Goal: Check status: Check status

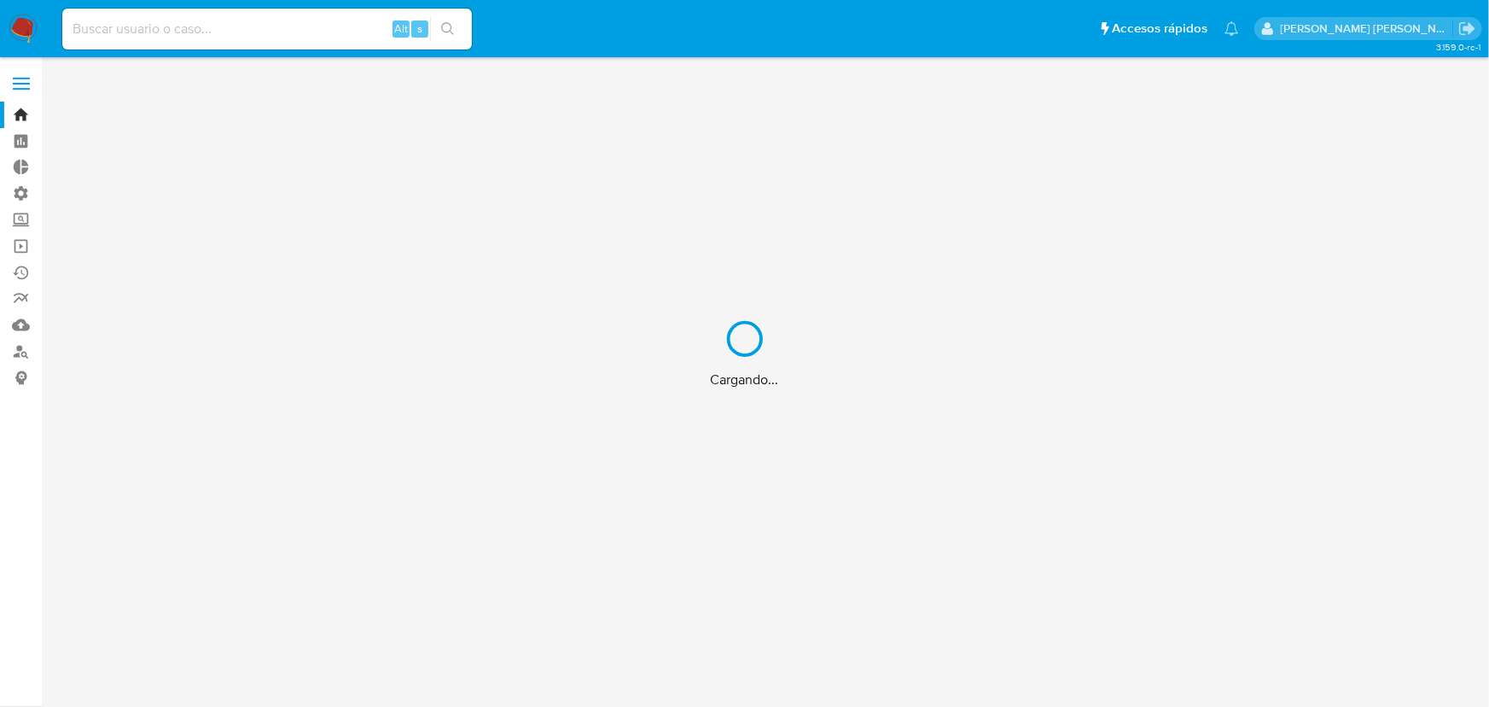
click at [297, 15] on div "Cargando..." at bounding box center [744, 353] width 1489 height 707
click at [298, 25] on div "Cargando..." at bounding box center [744, 353] width 1489 height 707
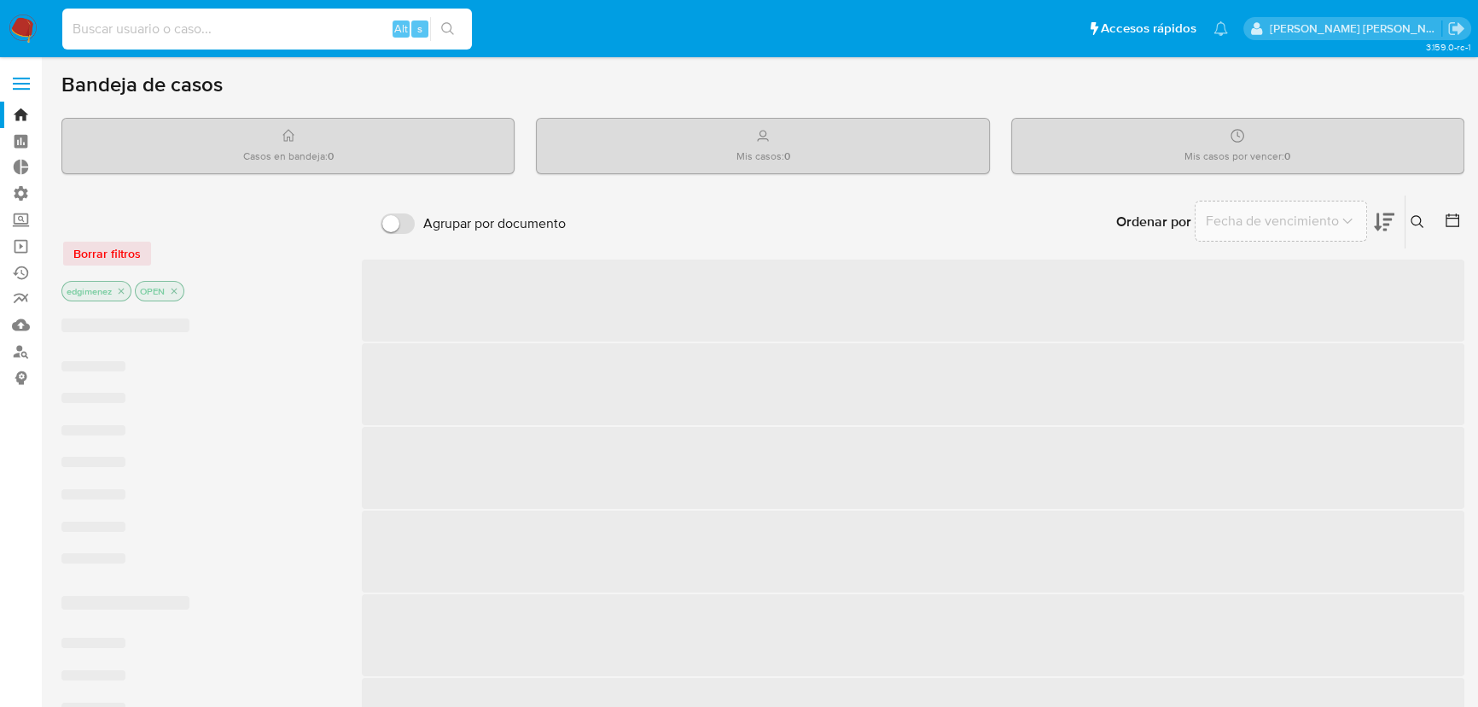
click at [295, 37] on input at bounding box center [267, 29] width 410 height 22
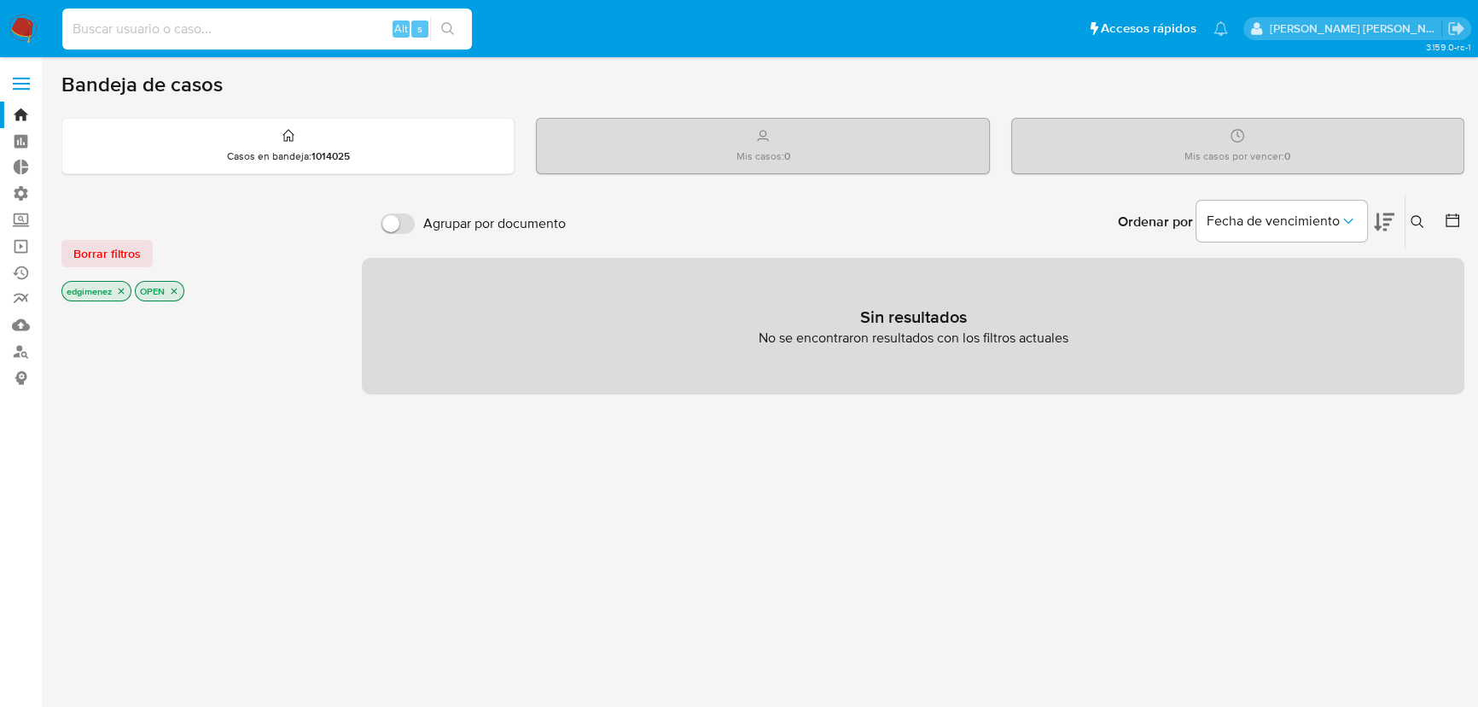
click at [293, 37] on input at bounding box center [267, 29] width 410 height 22
paste input "KNrNd3ynVOTHT1ZEo02psB3w"
type input "KNrNd3ynVOTHT1ZEo02psB3w"
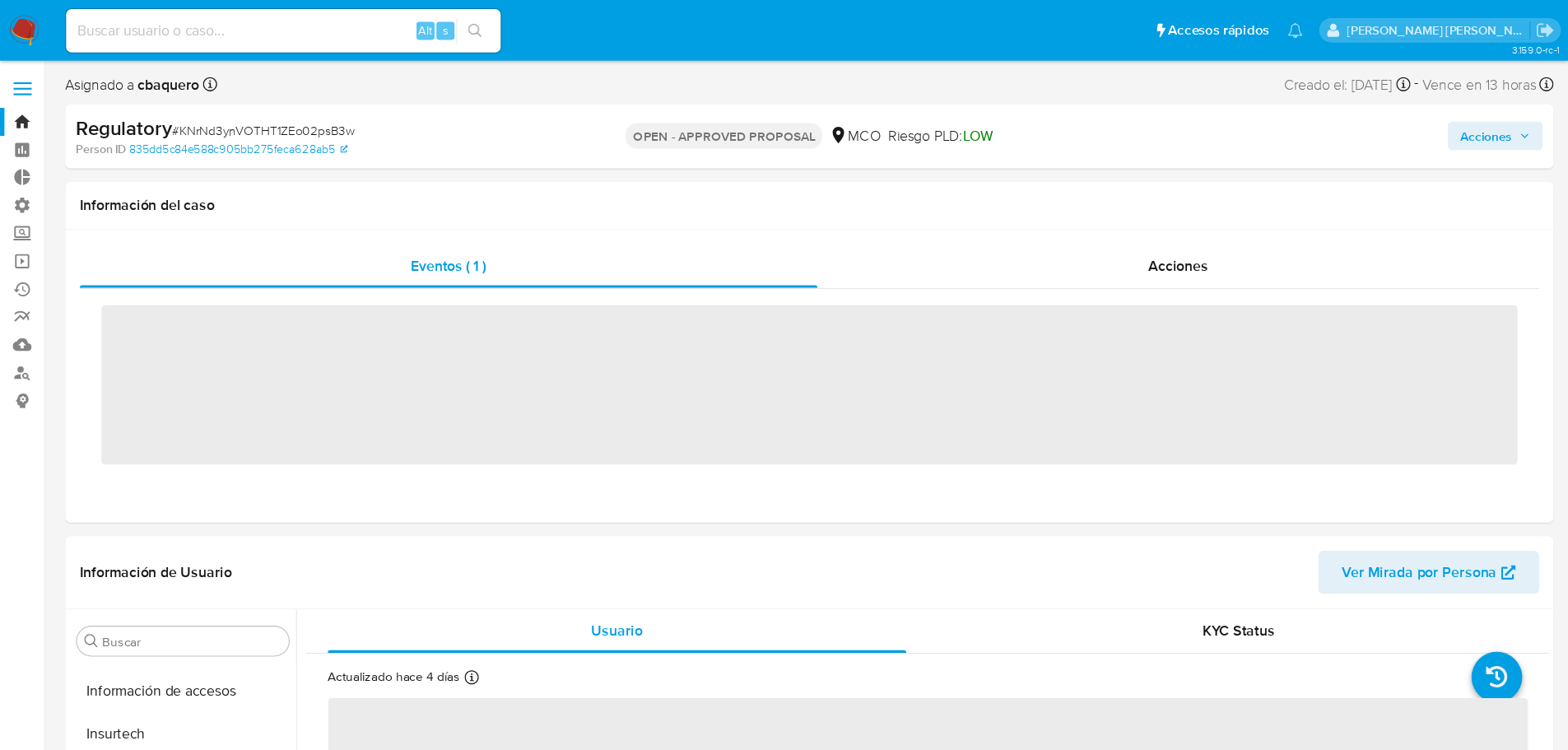
scroll to position [694, 0]
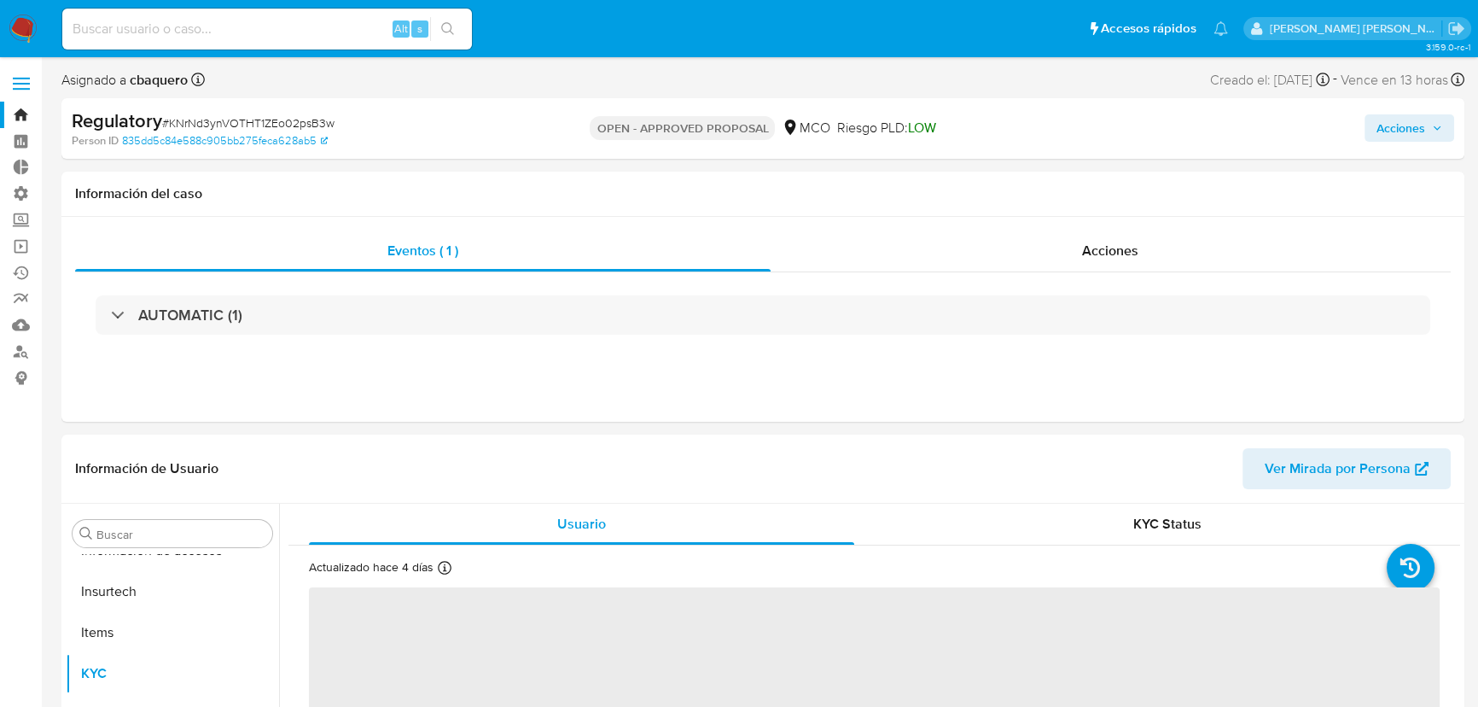
select select "10"
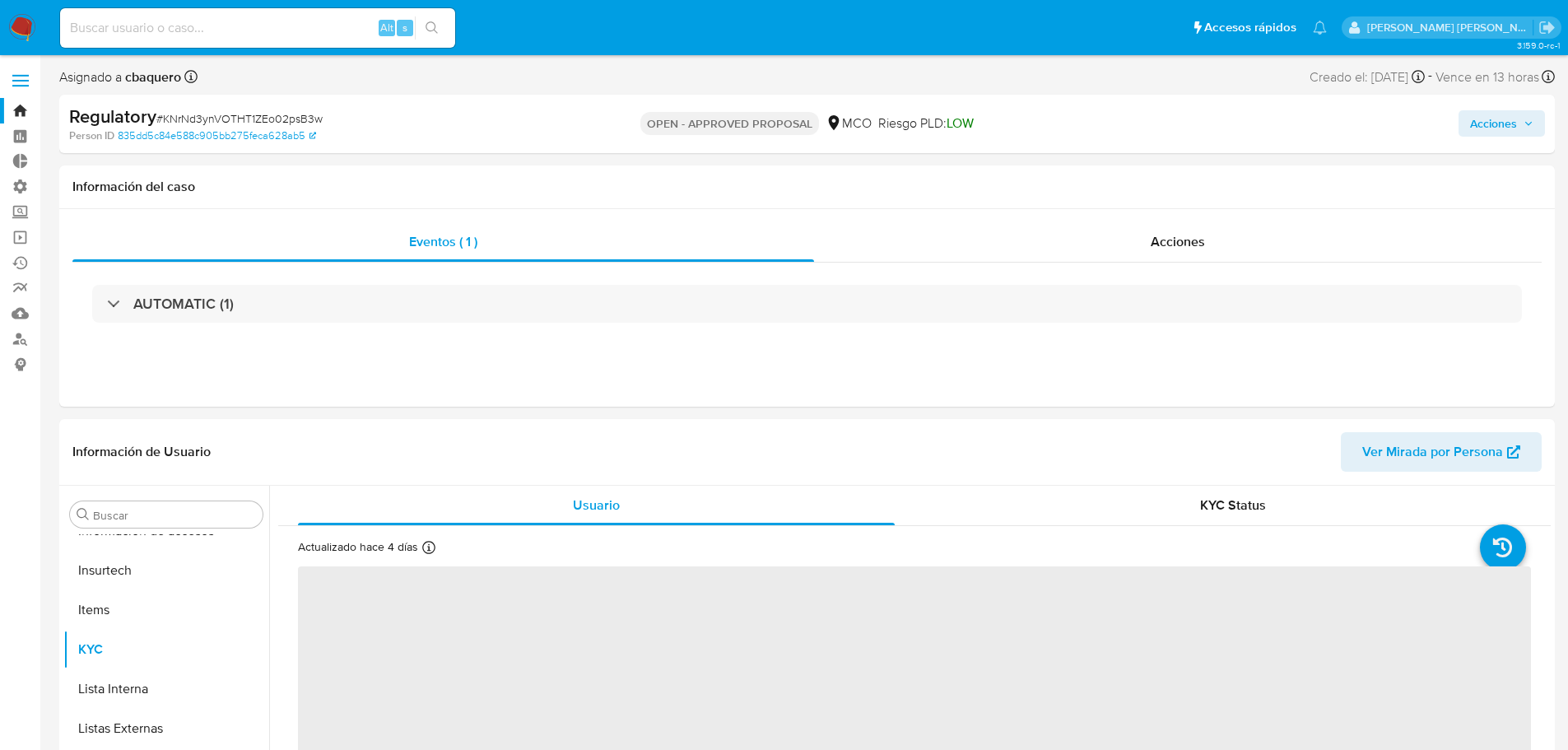
scroll to position [695, 0]
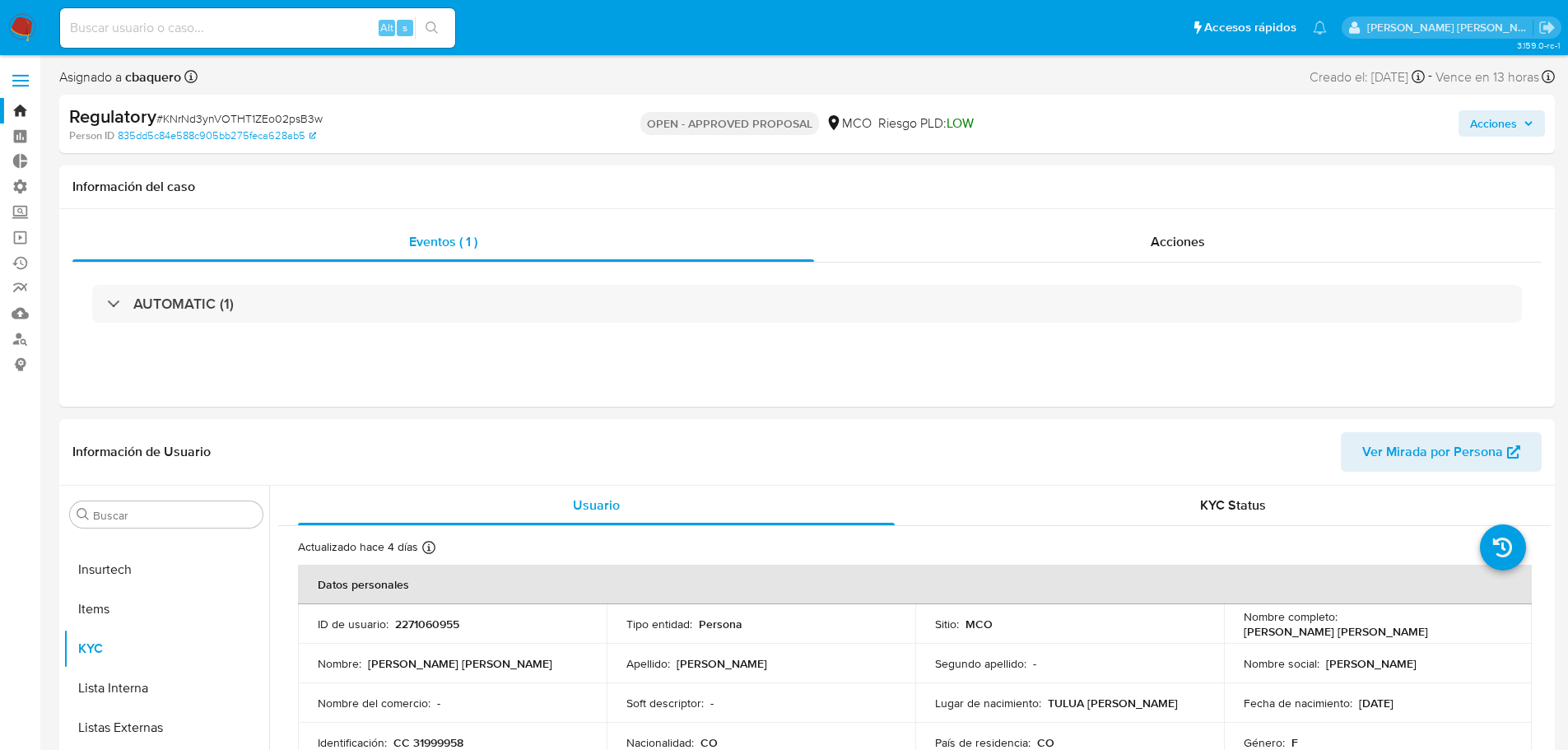
drag, startPoint x: 1021, startPoint y: 0, endPoint x: 711, endPoint y: 84, distance: 321.2
click at [711, 84] on div "Asignado a cbaquero Asignado el: 12/09/2025 07:49:23 Creado el: 11/09/2025 Crea…" at bounding box center [806, 80] width 1496 height 29
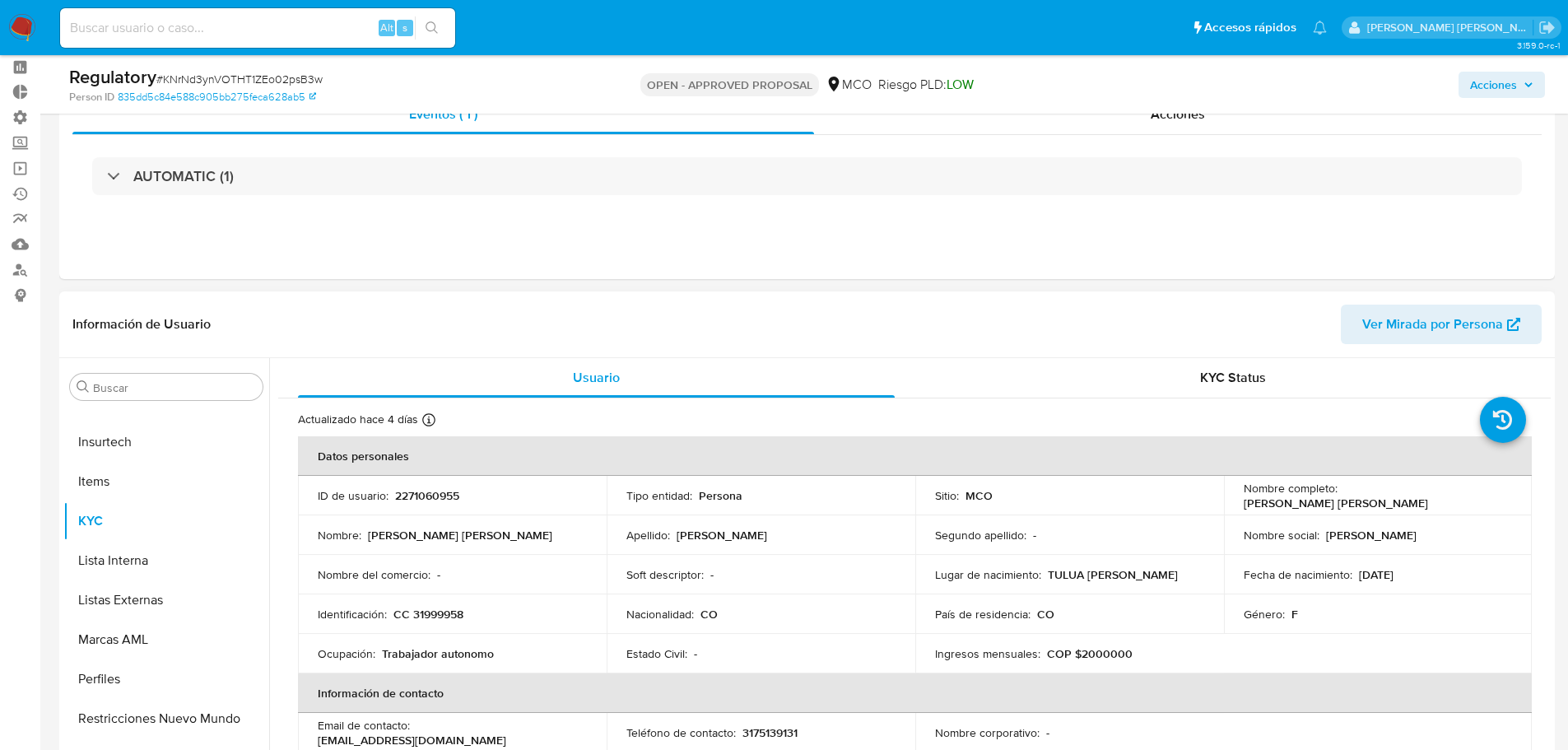
scroll to position [165, 0]
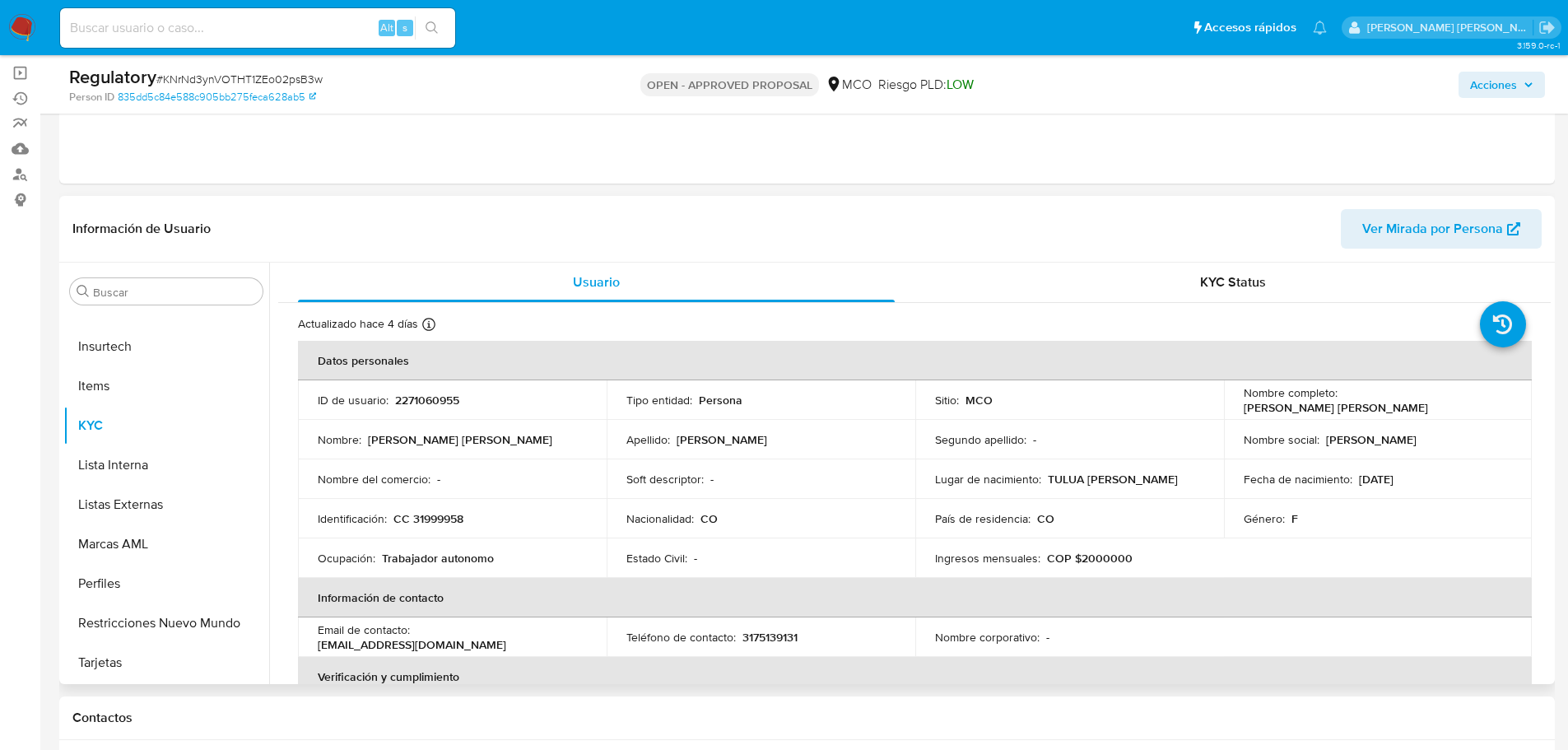
click at [430, 400] on p "2271060955" at bounding box center [427, 399] width 65 height 14
copy p "2271060955"
click at [119, 464] on button "Lista Interna" at bounding box center [160, 465] width 193 height 40
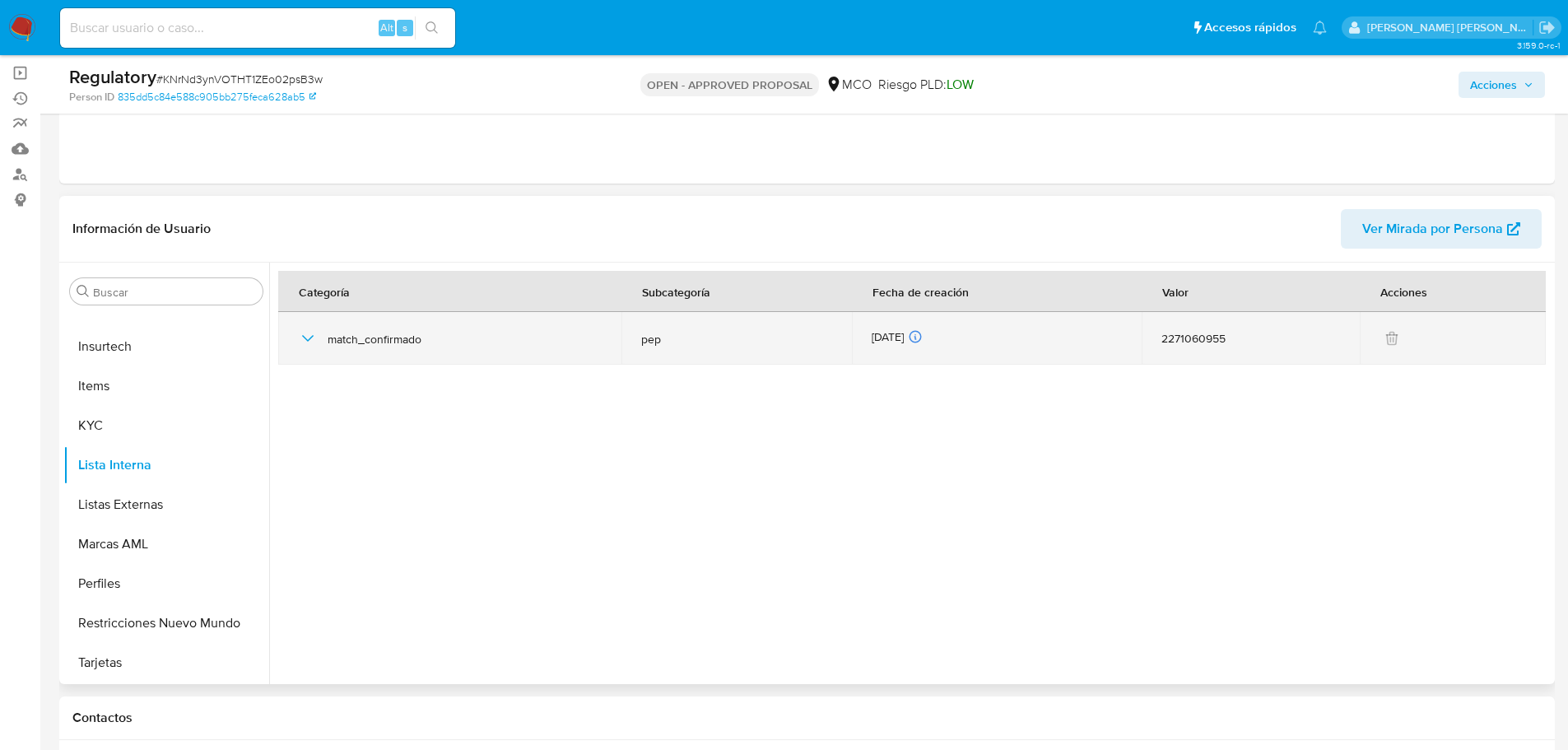
click at [309, 340] on icon "button" at bounding box center [308, 338] width 19 height 19
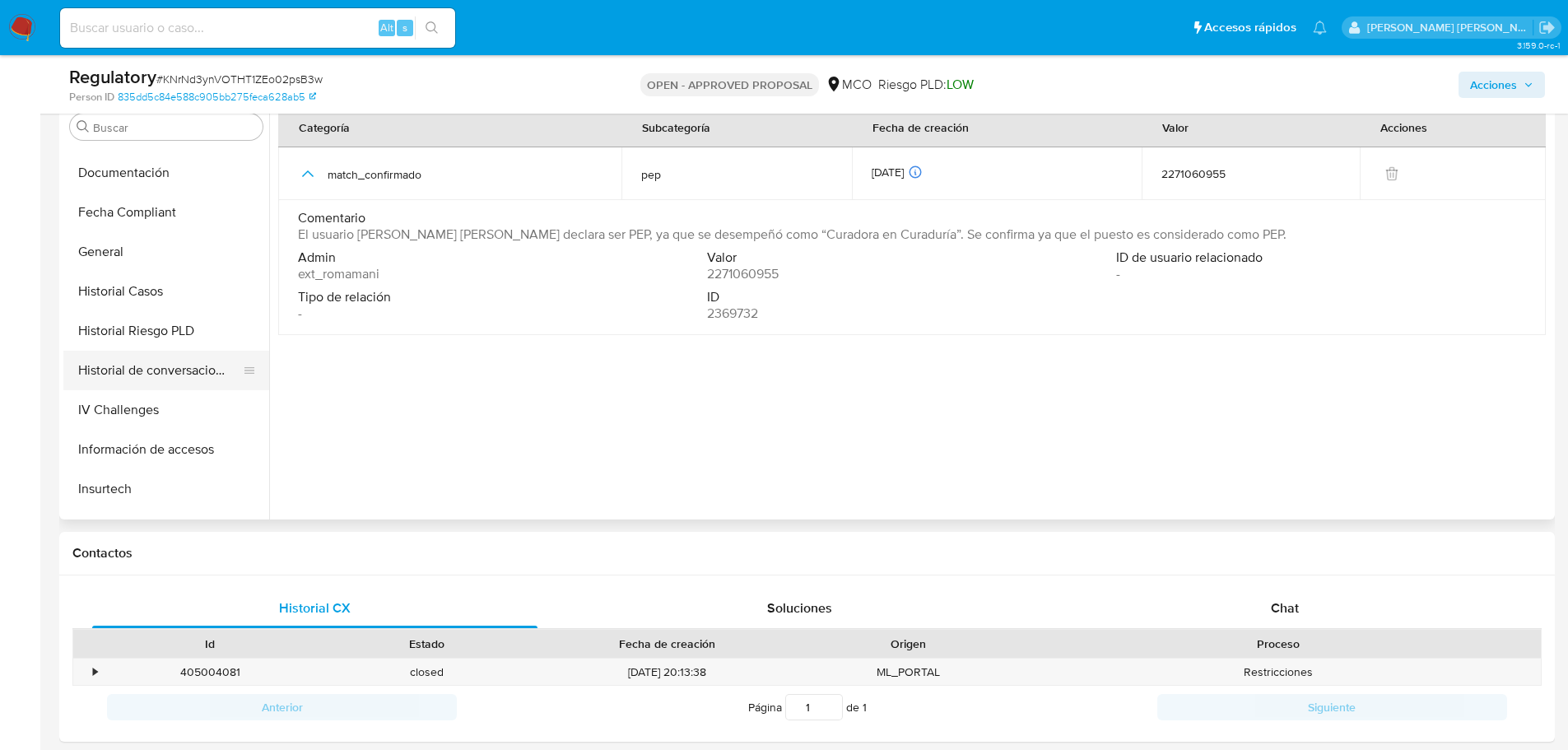
scroll to position [366, 0]
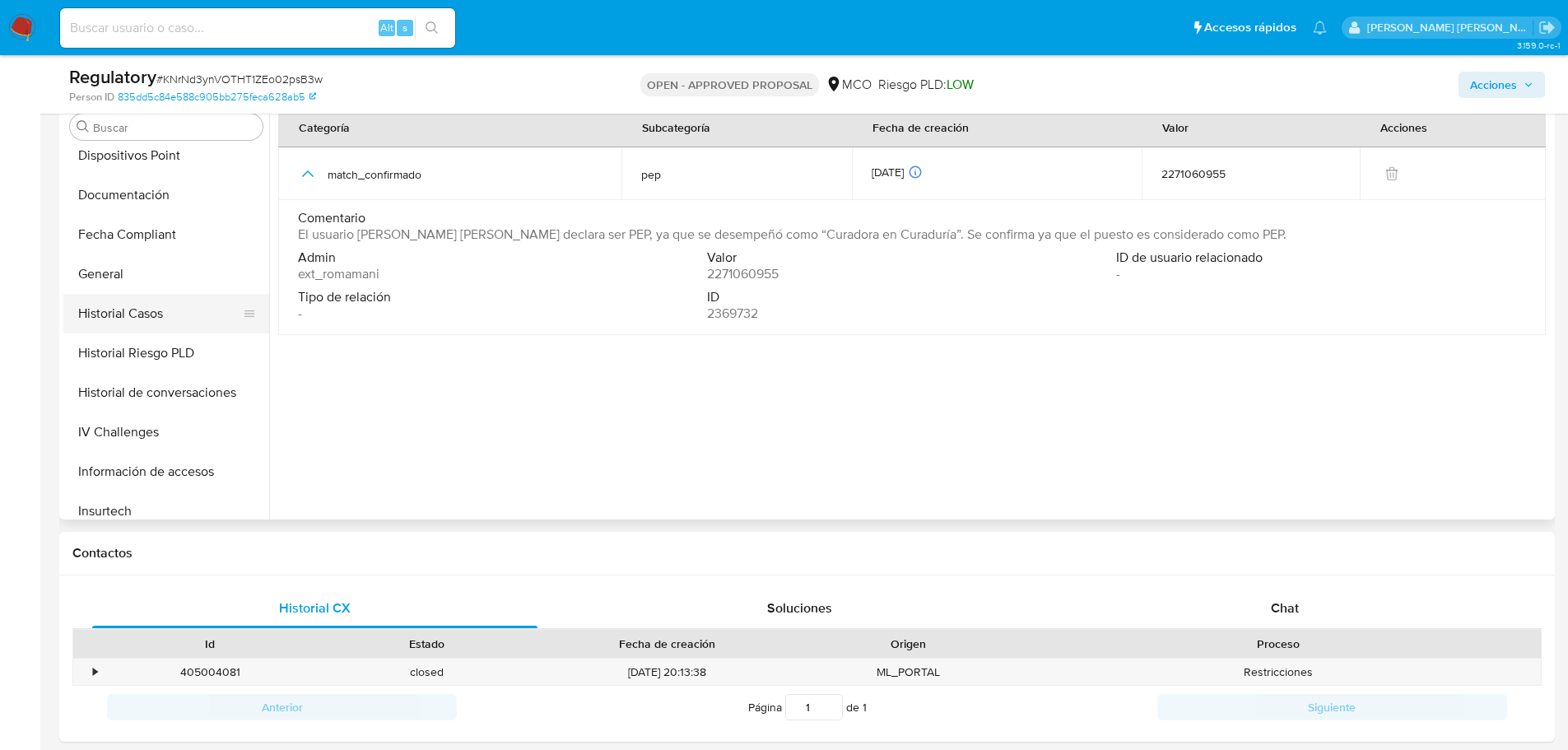
click at [142, 323] on button "Historial Casos" at bounding box center [160, 313] width 193 height 40
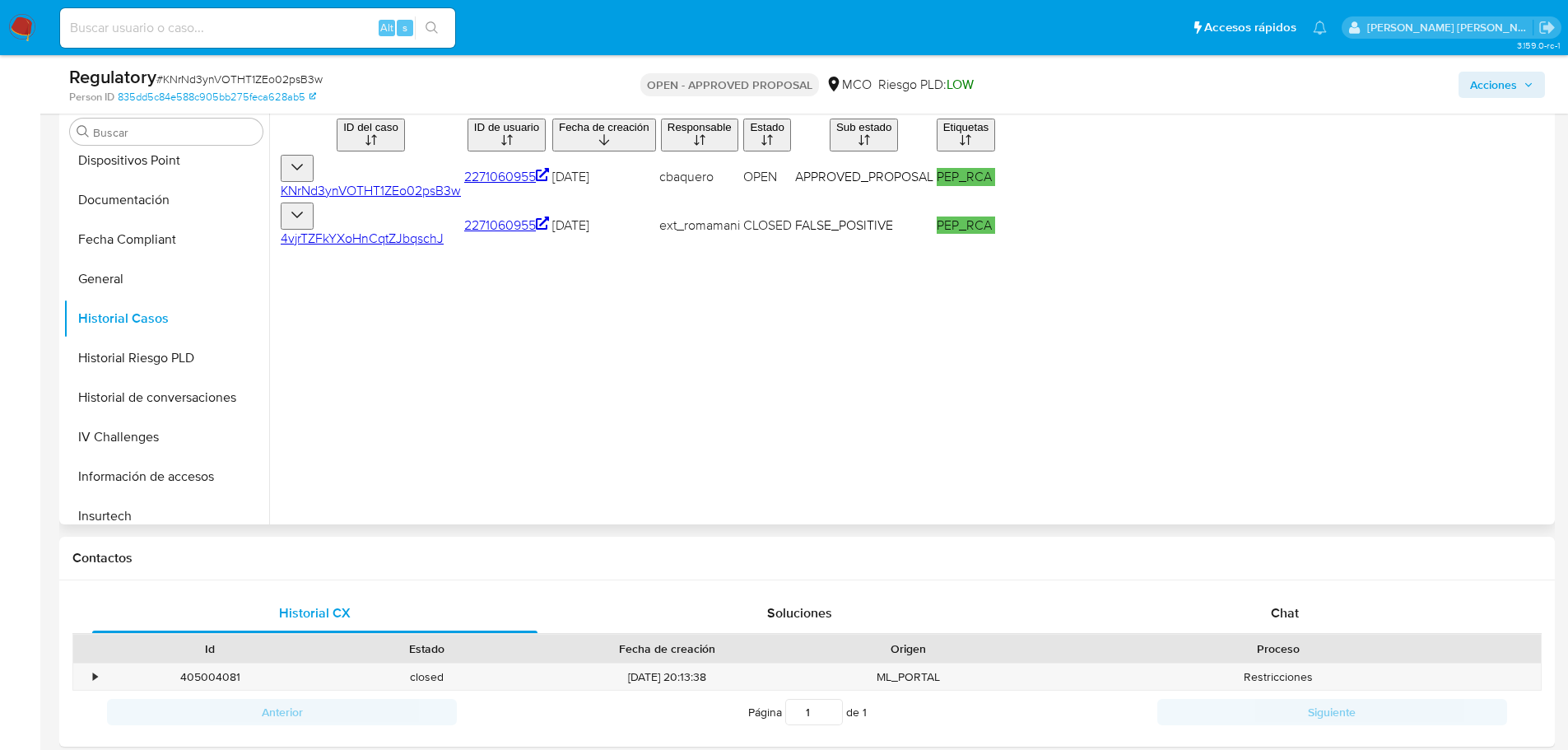
scroll to position [165, 0]
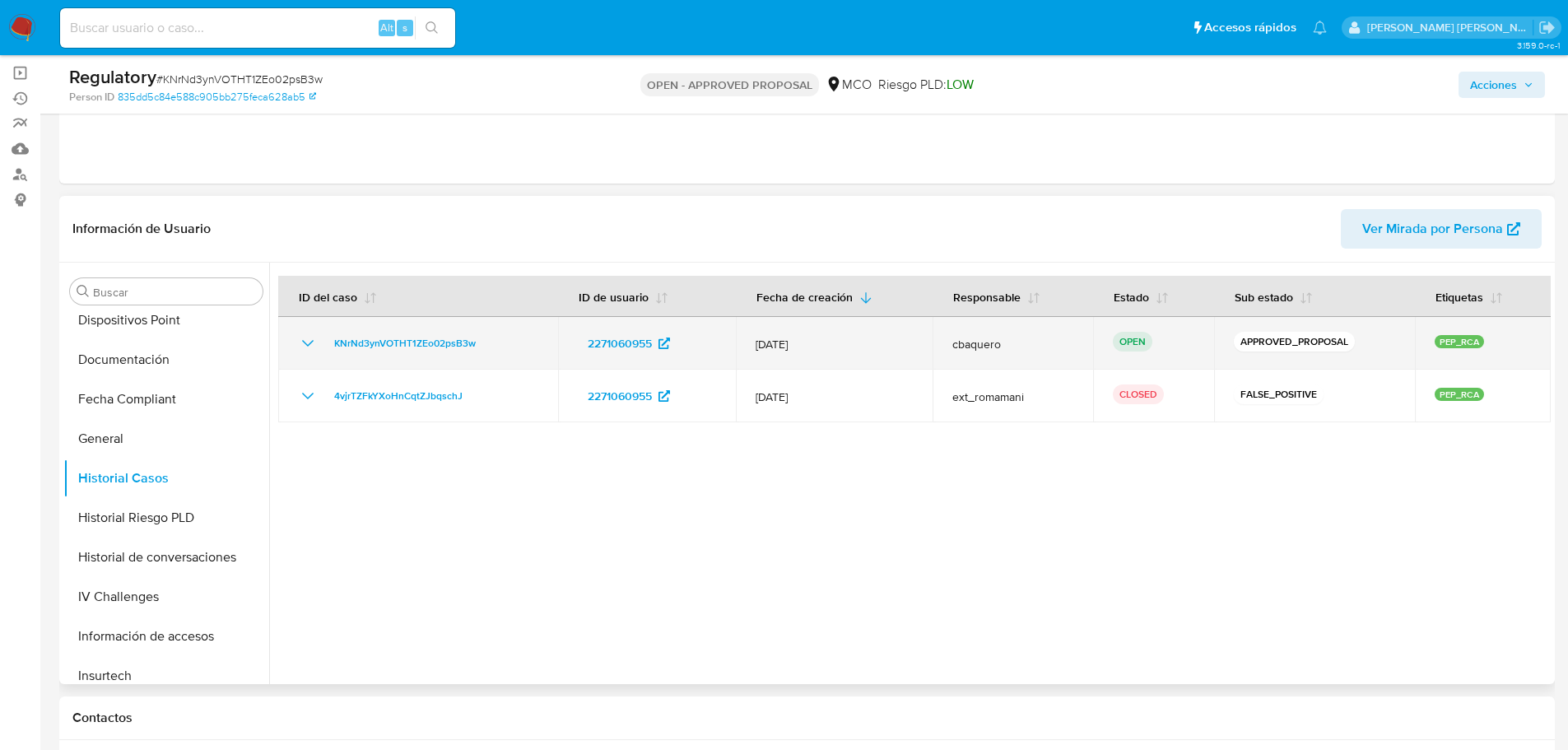
click at [307, 346] on icon "Mostrar/Ocultar" at bounding box center [308, 343] width 19 height 19
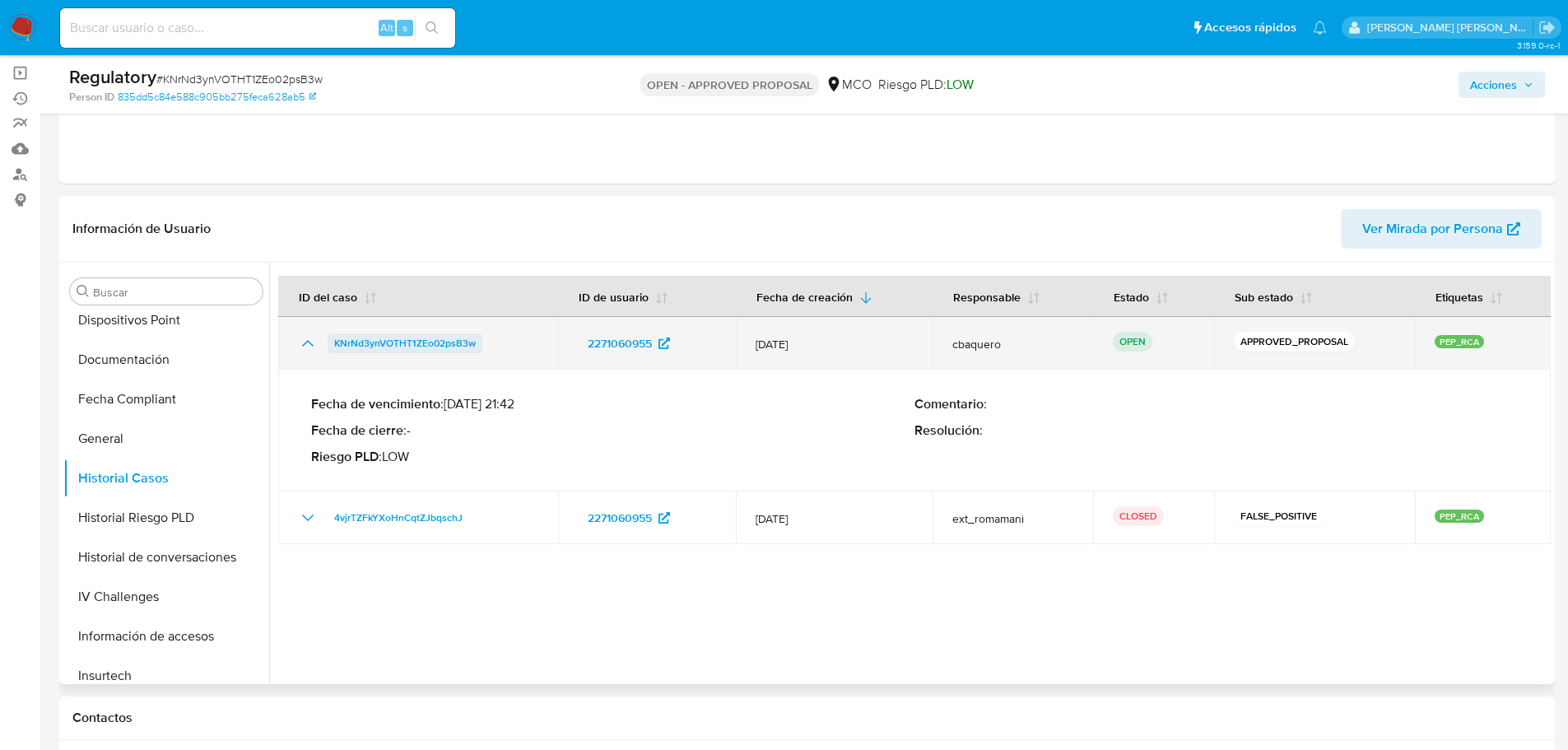
click at [449, 341] on span "KNrNd3ynVOTHT1ZEo02psB3w" at bounding box center [405, 343] width 142 height 19
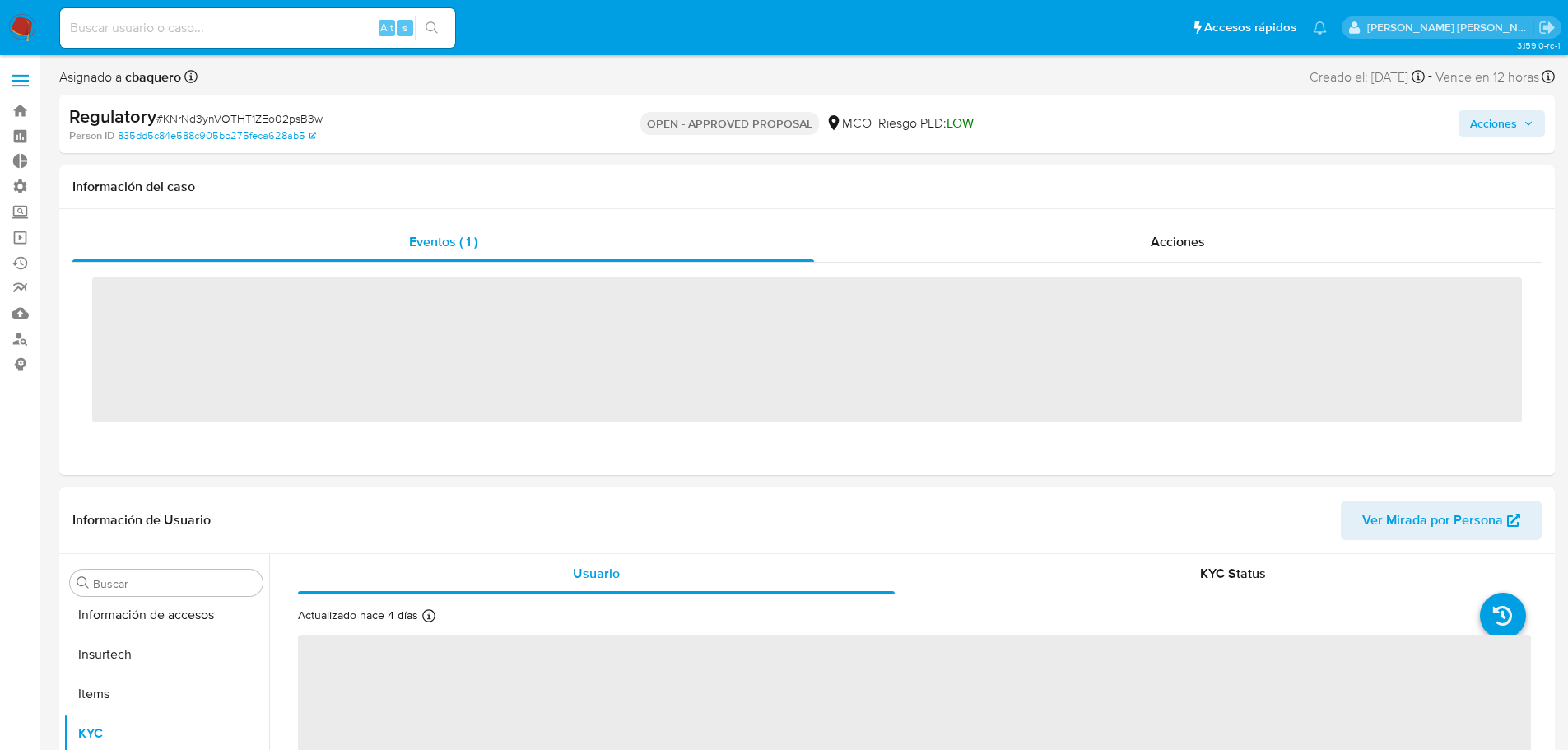
scroll to position [695, 0]
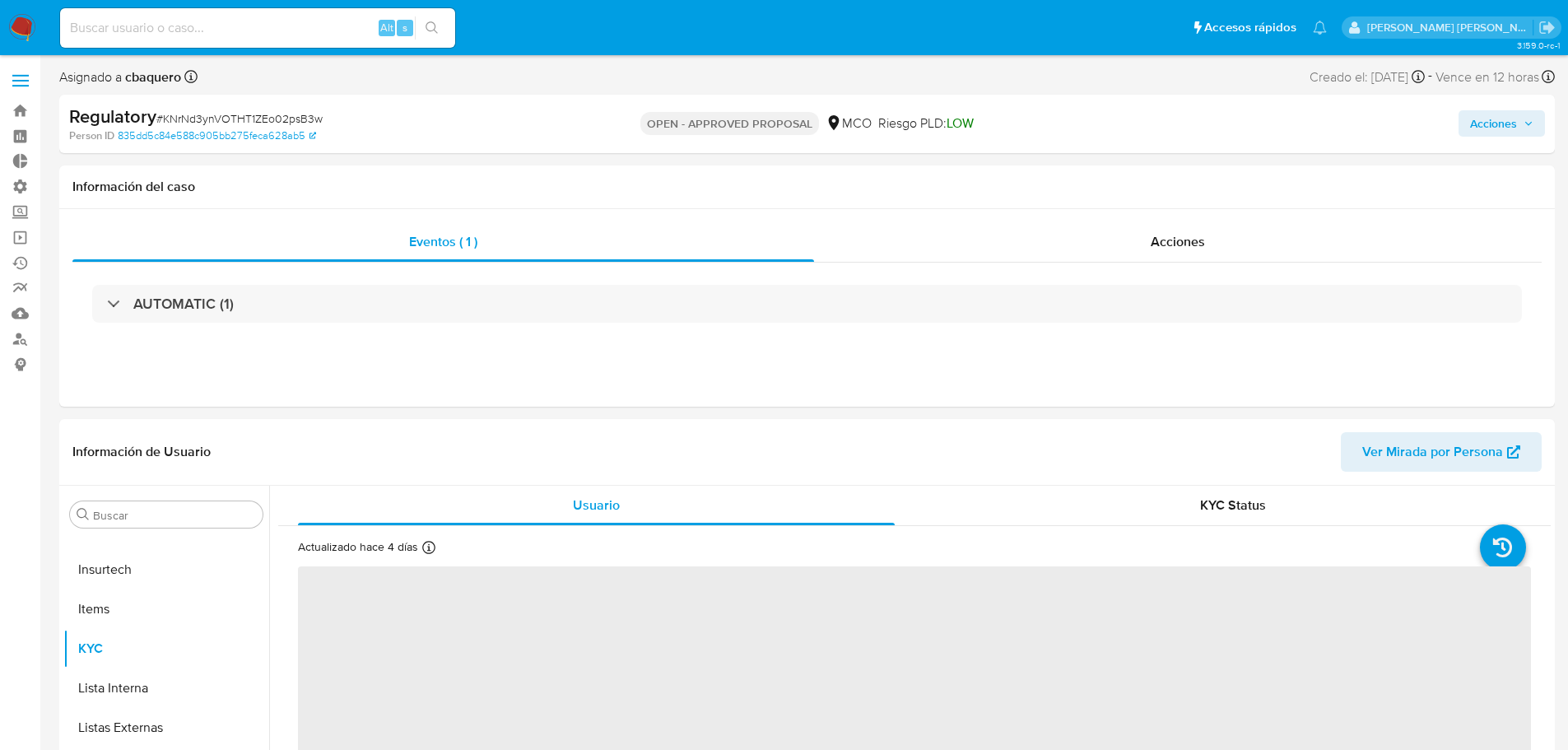
select select "10"
